Goal: Task Accomplishment & Management: Complete application form

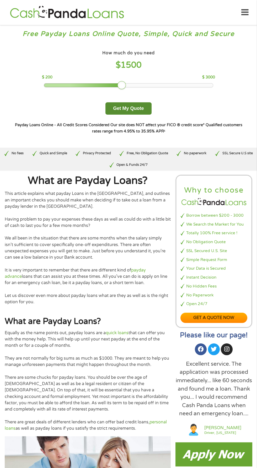
click at [138, 108] on button "Get My Quote" at bounding box center [128, 108] width 46 height 12
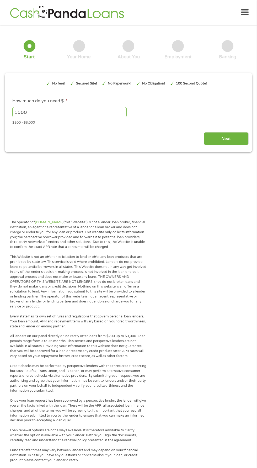
type input "Cj0KCQjw0NPGBhCDARIsAGAzpp0fV-td0qEzobpWxCyuXFKwPoqe7AkZQbuXyYyrBns-UEyCM1RTg6o…"
click at [228, 139] on input "Next" at bounding box center [226, 138] width 45 height 13
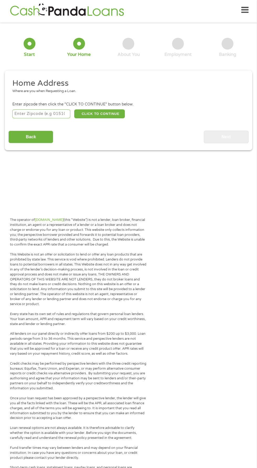
click at [60, 114] on input "number" at bounding box center [41, 113] width 58 height 9
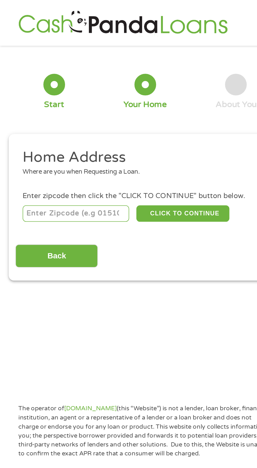
type input "99004"
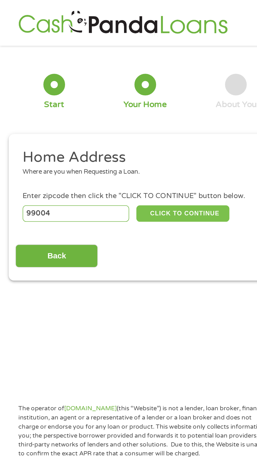
click at [116, 118] on button "CLICK TO CONTINUE" at bounding box center [99, 116] width 51 height 9
type input "99004"
type input "[PERSON_NAME]"
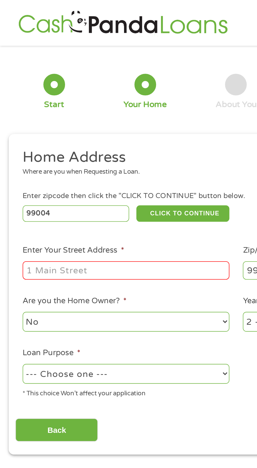
click at [88, 149] on input "Enter Your Street Address *" at bounding box center [68, 147] width 113 height 10
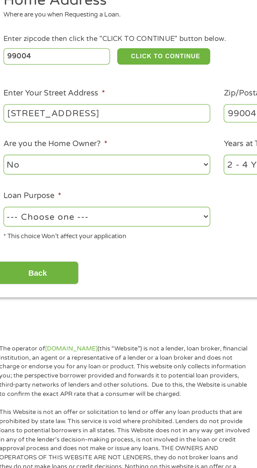
click at [99, 149] on input "[STREET_ADDRESS]" at bounding box center [68, 147] width 113 height 10
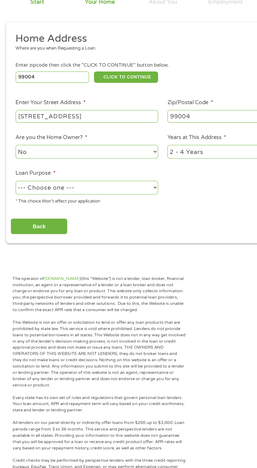
type input "[STREET_ADDRESS]"
click at [109, 175] on select "No Yes" at bounding box center [68, 175] width 113 height 11
click at [12, 171] on select "No Yes" at bounding box center [68, 175] width 113 height 11
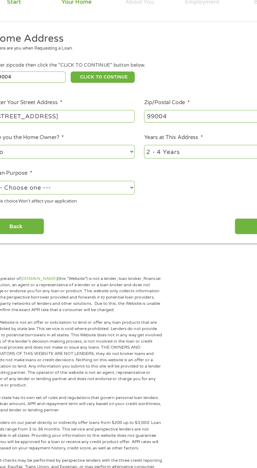
click at [191, 175] on select "1 Year or less 1 - 2 Years 2 - 4 Years Over 4 Years" at bounding box center [188, 175] width 113 height 11
select select "60months"
click at [132, 171] on select "1 Year or less 1 - 2 Years 2 - 4 Years Over 4 Years" at bounding box center [188, 175] width 113 height 11
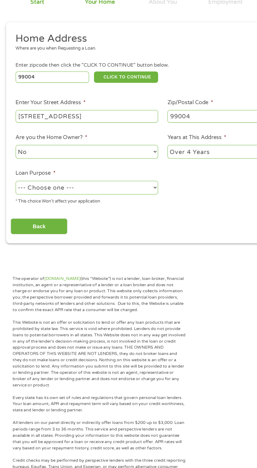
click at [117, 204] on select "--- Choose one --- Pay Bills Debt Consolidation Home Improvement Major Purchase…" at bounding box center [68, 203] width 113 height 11
select select "paybills"
click at [12, 199] on select "--- Choose one --- Pay Bills Debt Consolidation Home Improvement Major Purchase…" at bounding box center [68, 203] width 113 height 11
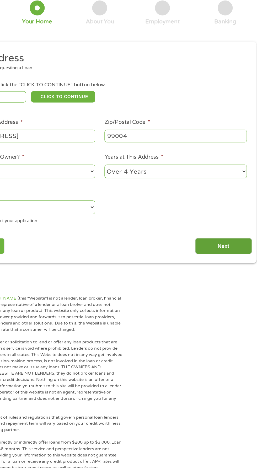
click at [226, 235] on input "Next" at bounding box center [226, 234] width 45 height 13
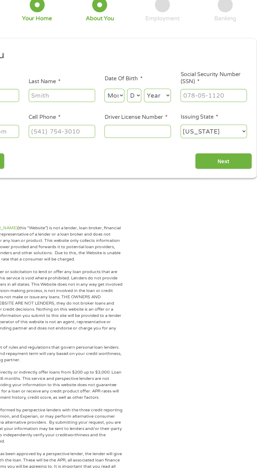
scroll to position [2, 2]
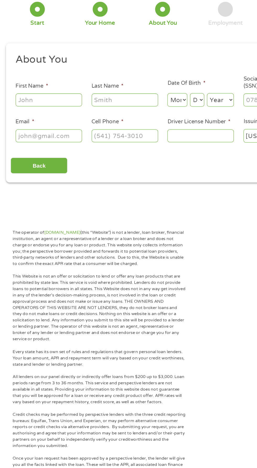
click at [48, 117] on input "First Name *" at bounding box center [38, 115] width 52 height 10
type input "[PERSON_NAME]"
type input "[EMAIL_ADDRESS][DOMAIN_NAME]"
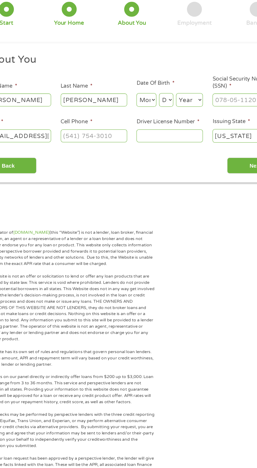
click at [146, 115] on select "Month 1 2 3 4 5 6 7 8 9 10 11 12" at bounding box center [140, 115] width 16 height 11
select select "5"
click at [132, 110] on select "Month 1 2 3 4 5 6 7 8 9 10 11 12" at bounding box center [140, 115] width 16 height 11
click at [161, 116] on select "Day 1 2 3 4 5 6 7 8 9 10 11 12 13 14 15 16 17 18 19 20 21 22 23 24 25 26 27 28 …" at bounding box center [155, 115] width 11 height 11
select select "26"
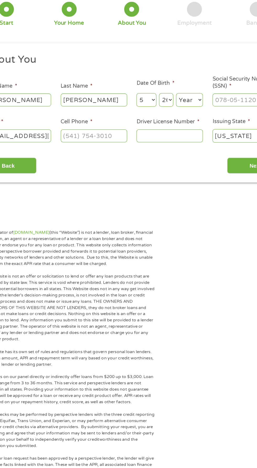
click at [150, 110] on select "Day 1 2 3 4 5 6 7 8 9 10 11 12 13 14 15 16 17 18 19 20 21 22 23 24 25 26 27 28 …" at bounding box center [155, 115] width 11 height 11
click at [178, 116] on select "Year [DATE] 2006 2005 2004 2003 2002 2001 2000 1999 1998 1997 1996 1995 1994 19…" at bounding box center [173, 115] width 21 height 11
select select "1985"
click at [163, 110] on select "Year [DATE] 2006 2005 2004 2003 2002 2001 2000 1999 1998 1997 1996 1995 1994 19…" at bounding box center [173, 115] width 21 height 11
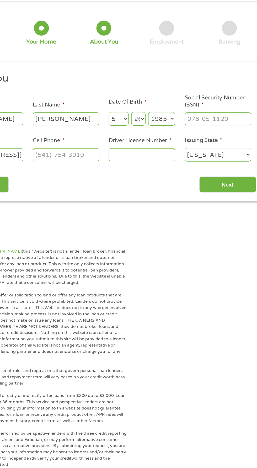
scroll to position [2, 0]
click at [216, 114] on input "Social Security Number (SSN) *" at bounding box center [218, 115] width 52 height 10
type input "539-96-5032"
click at [172, 143] on input "Driver License Number *" at bounding box center [158, 144] width 52 height 10
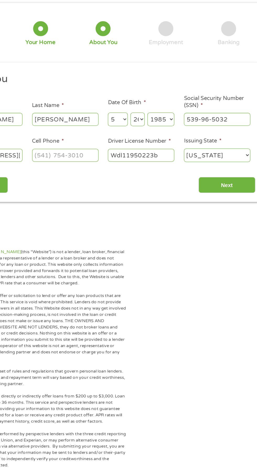
type input "Wdl11950223b"
click at [114, 142] on input "Cell Phone *" at bounding box center [98, 144] width 52 height 10
type input "[PHONE_NUMBER]"
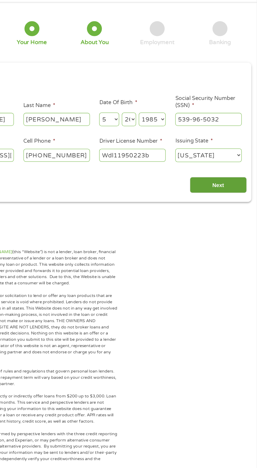
click at [233, 166] on input "Next" at bounding box center [226, 167] width 45 height 13
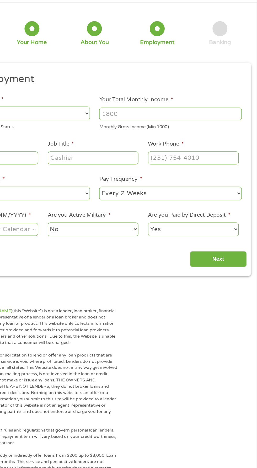
scroll to position [2, 2]
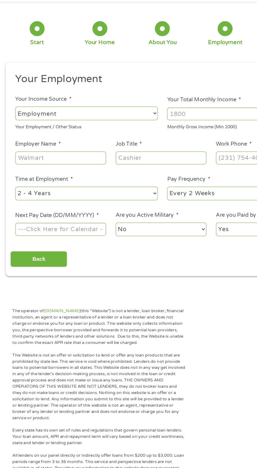
click at [108, 109] on select "--- Choose one --- Employment [DEMOGRAPHIC_DATA] Benefits" at bounding box center [68, 110] width 113 height 11
select select "benefits"
click at [12, 105] on select "--- Choose one --- Employment [DEMOGRAPHIC_DATA] Benefits" at bounding box center [68, 110] width 113 height 11
type input "Other"
type input "[PHONE_NUMBER]"
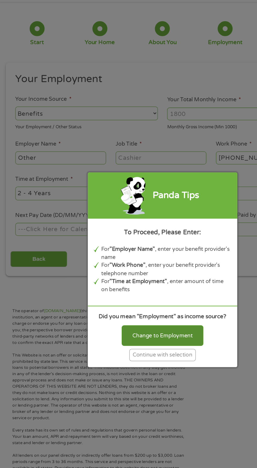
click at [150, 281] on div "Change to Employment" at bounding box center [128, 286] width 65 height 16
select select "fullTime"
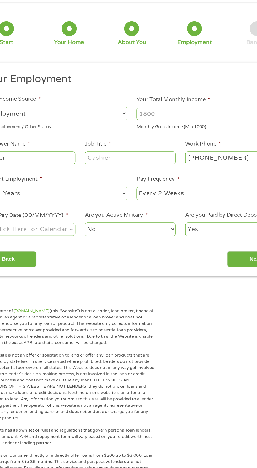
click at [184, 113] on input "Your Total Monthly Income *" at bounding box center [188, 111] width 113 height 10
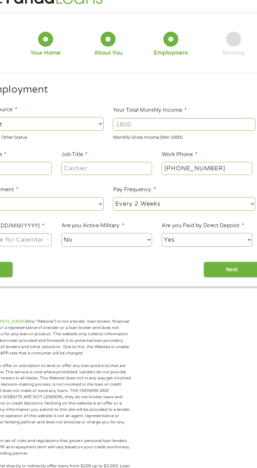
scroll to position [2, 0]
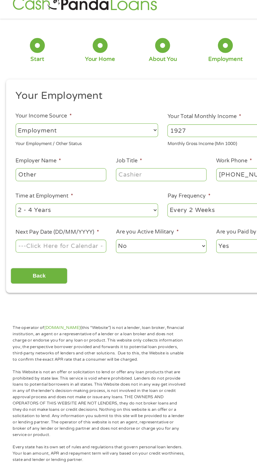
type input "1927"
click at [74, 146] on input "Other" at bounding box center [48, 146] width 72 height 10
type input "O"
type input "Social security disability"
click at [147, 145] on input "Job Title *" at bounding box center [128, 146] width 72 height 10
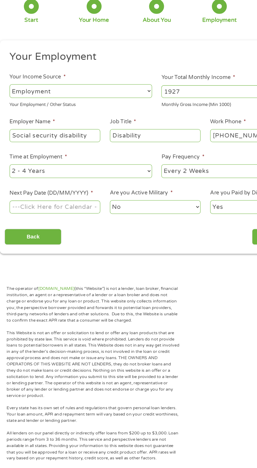
type input "Disability"
click at [114, 177] on select "--- Choose one --- 1 Year or less 1 - 2 Years 2 - 4 Years Over 4 Years" at bounding box center [68, 173] width 113 height 11
select select "24months"
click at [12, 168] on select "--- Choose one --- 1 Year or less 1 - 2 Years 2 - 4 Years Over 4 Years" at bounding box center [68, 173] width 113 height 11
click at [173, 178] on select "--- Choose one --- Every 2 Weeks Every Week Monthly Semi-Monthly" at bounding box center [188, 173] width 113 height 11
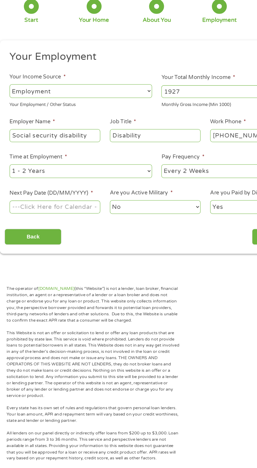
select select "monthly"
click at [132, 168] on select "--- Choose one --- Every 2 Weeks Every Week Monthly Semi-Monthly" at bounding box center [188, 173] width 113 height 11
click at [75, 205] on input "Next Pay Date (DD/MM/YYYY) *" at bounding box center [48, 202] width 72 height 10
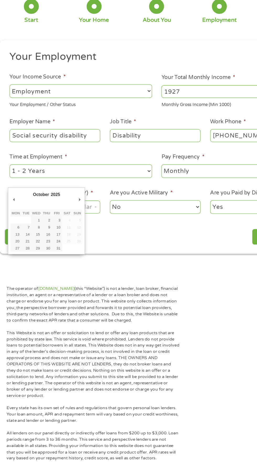
type input "[DATE]"
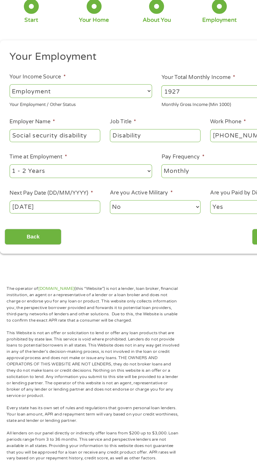
click at [153, 202] on select "No Yes" at bounding box center [128, 202] width 72 height 11
click at [92, 197] on select "No Yes" at bounding box center [128, 202] width 72 height 11
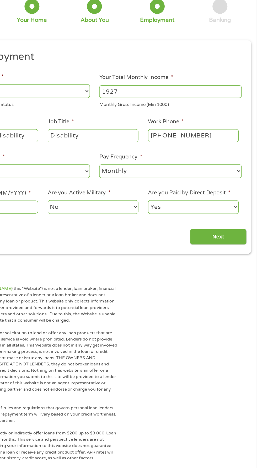
click at [236, 197] on select "Yes No" at bounding box center [207, 202] width 72 height 11
click at [171, 197] on select "Yes No" at bounding box center [207, 202] width 72 height 11
click at [234, 226] on input "Next" at bounding box center [226, 225] width 45 height 13
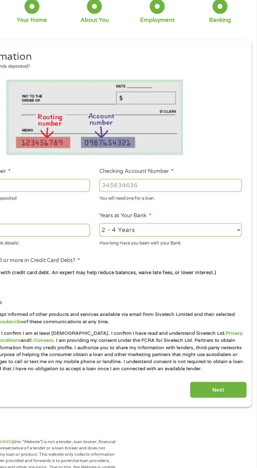
scroll to position [2, 2]
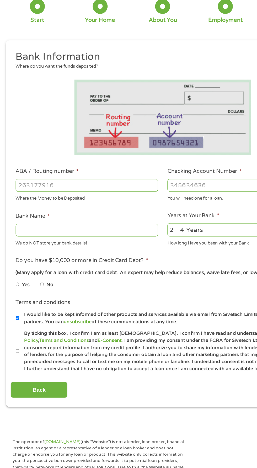
click at [100, 185] on input "ABA / Routing number *" at bounding box center [68, 185] width 113 height 10
type input "041215663"
type input "[PERSON_NAME] BANK"
type input "041215663"
click at [177, 187] on input "Checking Account Number *" at bounding box center [188, 185] width 113 height 10
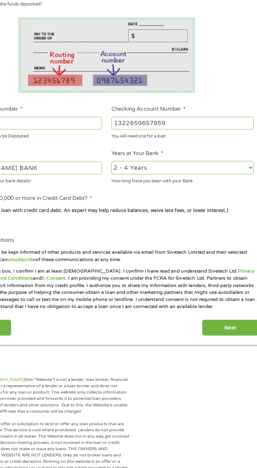
scroll to position [2, 0]
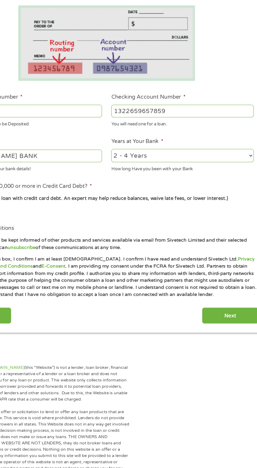
type input "1322659657859"
click at [197, 222] on select "2 - 4 Years 6 - 12 Months 1 - 2 Years Over 4 Years" at bounding box center [188, 220] width 113 height 11
select select "60months"
click at [132, 215] on select "2 - 4 Years 6 - 12 Months 1 - 2 Years Over 4 Years" at bounding box center [188, 220] width 113 height 11
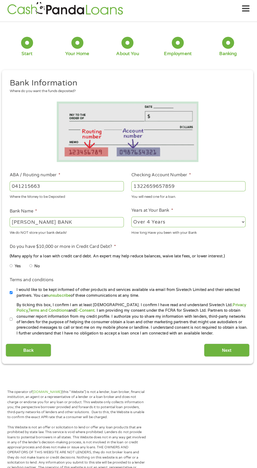
scroll to position [0, 0]
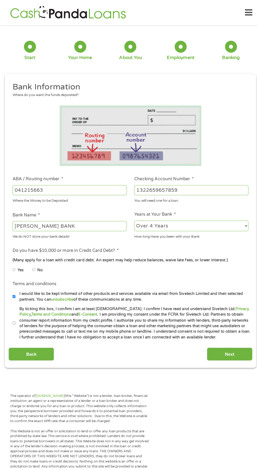
click at [42, 266] on label "No" at bounding box center [40, 266] width 6 height 6
click at [35, 266] on input "No" at bounding box center [33, 266] width 3 height 8
radio input "true"
click at [14, 319] on input "By ticking this box, I confirm I am at least [DEMOGRAPHIC_DATA]. I confirm I ha…" at bounding box center [13, 318] width 3 height 8
checkbox input "true"
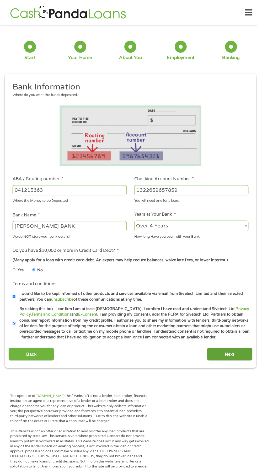
click at [228, 351] on input "Next" at bounding box center [226, 348] width 45 height 13
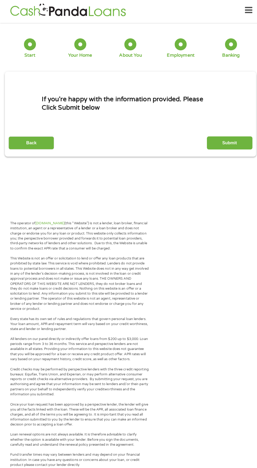
scroll to position [2, 2]
click at [223, 146] on input "Submit" at bounding box center [226, 140] width 45 height 13
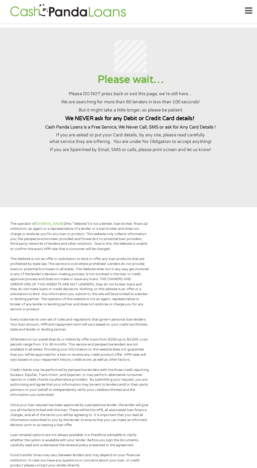
scroll to position [0, 0]
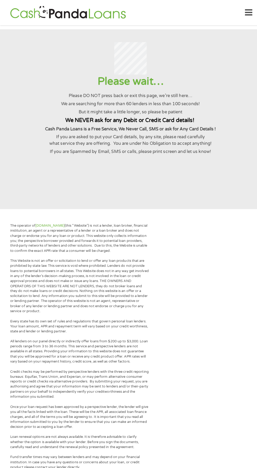
click at [210, 222] on div "The operator of [DOMAIN_NAME] (this “Website”) is not a lender, loan broker, fi…" at bounding box center [128, 467] width 257 height 511
click at [185, 273] on div "The operator of [DOMAIN_NAME] (this “Website”) is not a lender, loan broker, fi…" at bounding box center [128, 467] width 257 height 511
click at [231, 68] on div at bounding box center [128, 57] width 244 height 32
click at [204, 296] on div "The operator of [DOMAIN_NAME] (this “Website”) is not a lender, loan broker, fi…" at bounding box center [128, 467] width 257 height 511
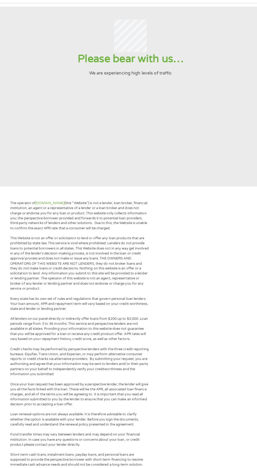
scroll to position [15, 0]
click at [188, 202] on div "The operator of [DOMAIN_NAME] (this “Website”) is not a lender, loan broker, fi…" at bounding box center [128, 452] width 257 height 511
click at [34, 134] on section "Please bear with us… We are experiencing high levels of traffic" at bounding box center [128, 102] width 257 height 177
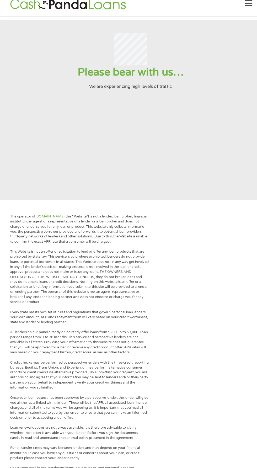
scroll to position [2, 0]
click at [213, 135] on section "Please bear with us… We are experiencing high levels of traffic" at bounding box center [128, 115] width 257 height 177
click at [154, 178] on section "Please bear with us… We are experiencing high levels of traffic" at bounding box center [128, 115] width 257 height 177
click at [201, 128] on section "Please bear with us… We are experiencing high levels of traffic" at bounding box center [128, 115] width 257 height 177
click at [212, 171] on section "Please bear with us… We are experiencing high levels of traffic" at bounding box center [128, 115] width 257 height 177
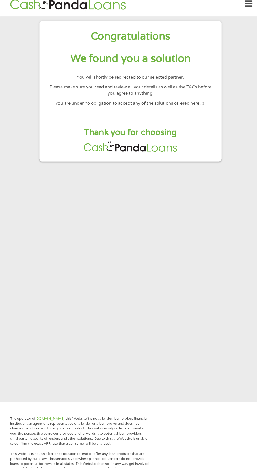
scroll to position [0, 0]
